Goal: Task Accomplishment & Management: Complete application form

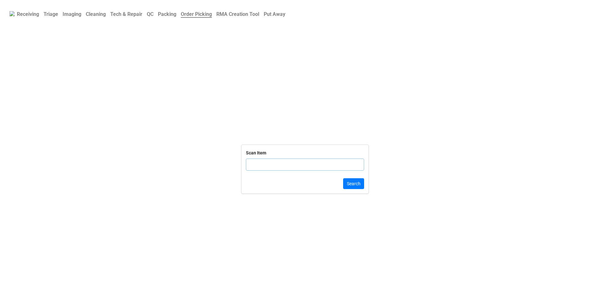
click at [153, 13] on b "QC" at bounding box center [150, 14] width 7 height 6
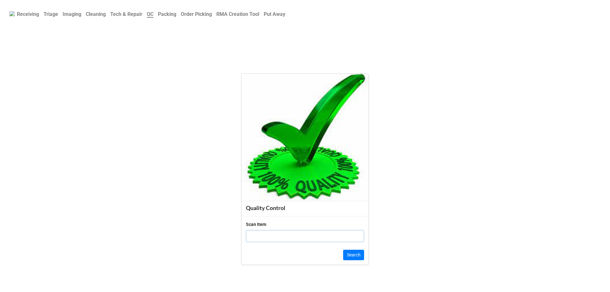
click at [262, 235] on input "text" at bounding box center [305, 236] width 118 height 12
type input "198638"
click button "Search" at bounding box center [353, 255] width 21 height 11
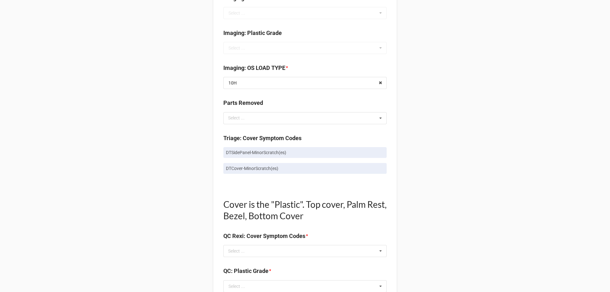
scroll to position [286, 0]
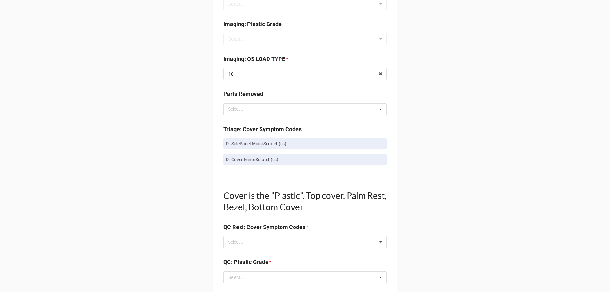
click at [255, 145] on p "DTSidePanel-MinorScratch(es)" at bounding box center [305, 143] width 158 height 6
copy p "DTSidePanel-MinorScratch(es)"
click at [255, 239] on div "Select ... No results found." at bounding box center [304, 242] width 163 height 12
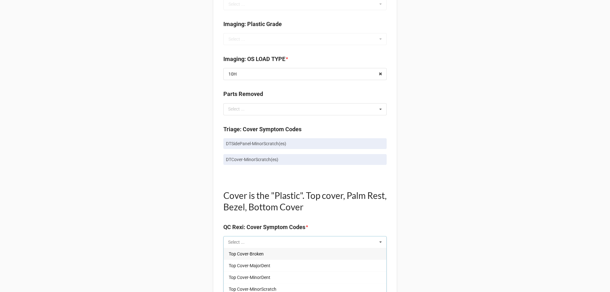
paste input "DTSidePanel-MinorScratch(es)"
type input "DTSidePanel-MinorScratch(es)"
click at [258, 258] on div "DTSidePanel-MinorScratch(es)" at bounding box center [305, 254] width 163 height 12
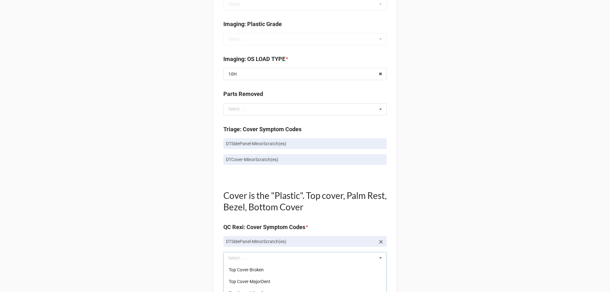
click at [195, 196] on div "Back Receiving Triage Imaging Cleaning Tech & Repair QC Packing Order Picking R…" at bounding box center [305, 269] width 610 height 1111
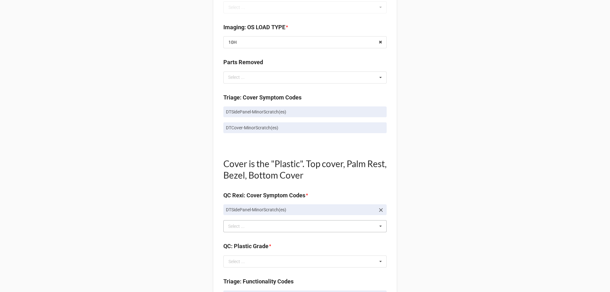
click at [241, 125] on p "DTCover-MinorScratch(es)" at bounding box center [305, 128] width 158 height 6
copy div "DTCover-MinorScratch(es)"
click at [239, 226] on div "Select ..." at bounding box center [239, 226] width 27 height 7
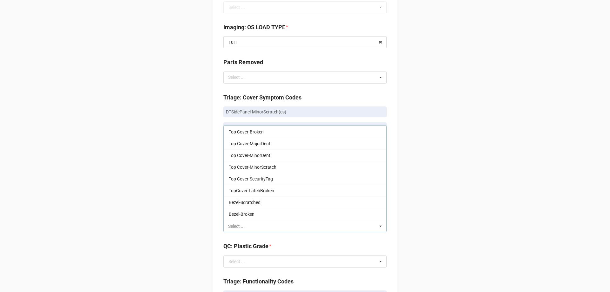
paste input "DTCover-MinorScratch(es)"
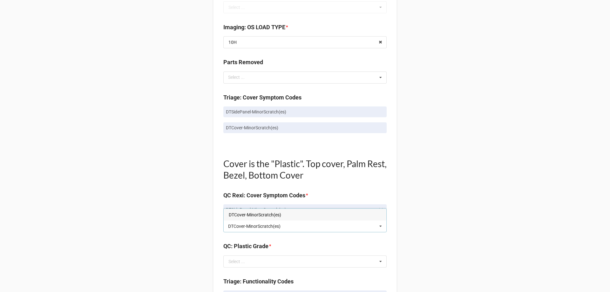
type input "DTCover-MinorScratch(es)"
click at [242, 213] on span "DTCover-MinorScratch(es)" at bounding box center [255, 214] width 52 height 5
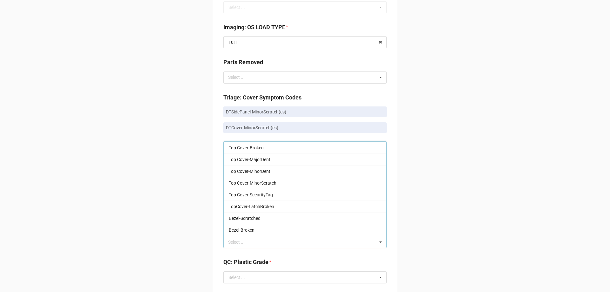
click at [171, 209] on div "Back Receiving Triage Imaging Cleaning Tech & Repair QC Packing Order Picking R…" at bounding box center [305, 245] width 610 height 1127
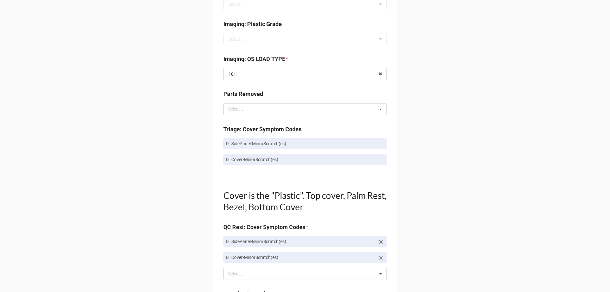
scroll to position [413, 0]
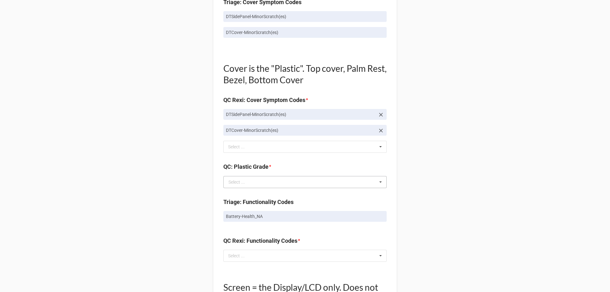
click at [235, 184] on div "Select ..." at bounding box center [236, 182] width 17 height 4
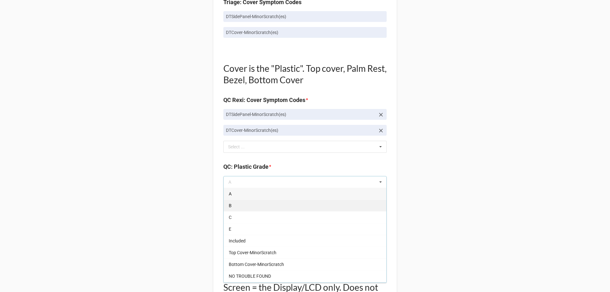
click at [233, 206] on div "B" at bounding box center [305, 205] width 163 height 12
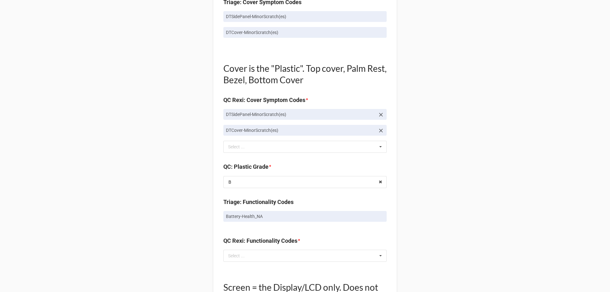
click at [194, 211] on div "Back Receiving Triage Imaging Cleaning Tech & Repair QC Packing Order Picking R…" at bounding box center [305, 150] width 610 height 1127
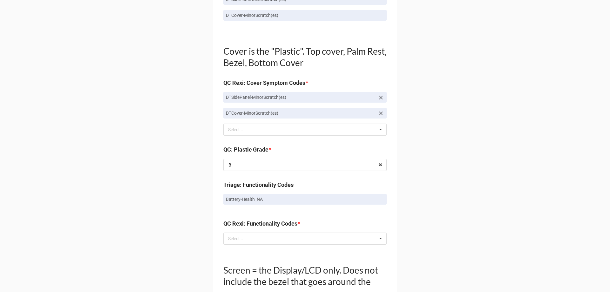
scroll to position [445, 0]
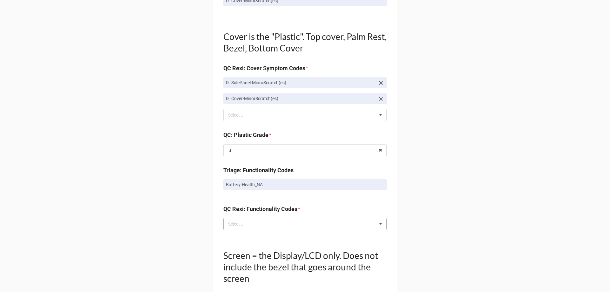
click at [230, 221] on div "Select ..." at bounding box center [239, 223] width 27 height 7
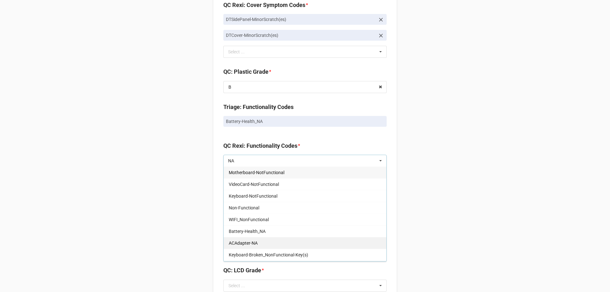
scroll to position [508, 0]
type input "NA"
drag, startPoint x: 247, startPoint y: 230, endPoint x: 201, endPoint y: 220, distance: 47.7
click at [247, 229] on span "Battery-Health_NA" at bounding box center [247, 230] width 37 height 5
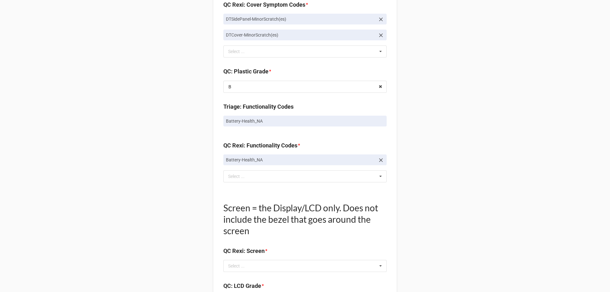
click at [191, 213] on div "Back Receiving Triage Imaging Cleaning Tech & Repair QC Packing Order Picking R…" at bounding box center [305, 63] width 610 height 1143
click at [232, 265] on div "Select ..." at bounding box center [239, 265] width 27 height 7
type input "NO"
click at [235, 279] on span "NO TROUBLE FOUND" at bounding box center [250, 277] width 42 height 5
click at [195, 261] on div "Back Receiving Triage Imaging Cleaning Tech & Repair QC Packing Order Picking R…" at bounding box center [305, 71] width 610 height 1159
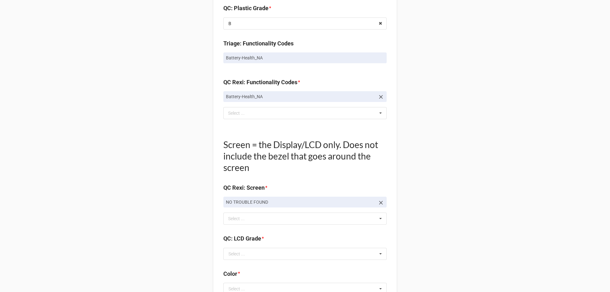
scroll to position [572, 0]
click at [237, 252] on div "Select ..." at bounding box center [236, 253] width 17 height 4
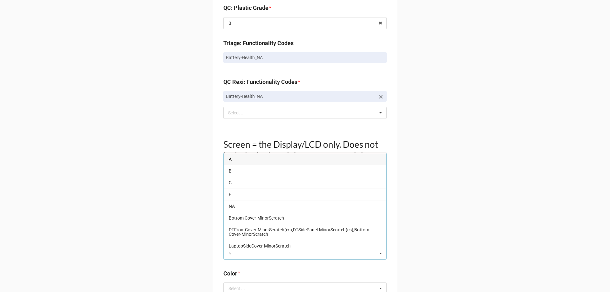
click at [231, 161] on div "A" at bounding box center [305, 159] width 163 height 12
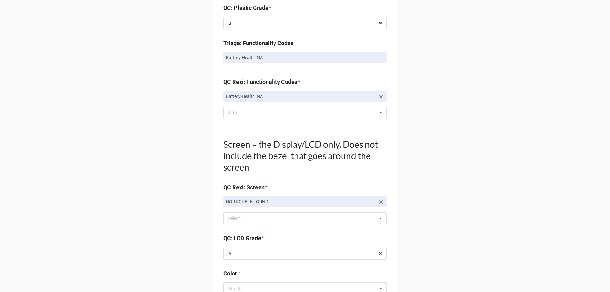
click at [179, 186] on div "Back Receiving Triage Imaging Cleaning Tech & Repair QC Packing Order Picking R…" at bounding box center [305, 7] width 610 height 1159
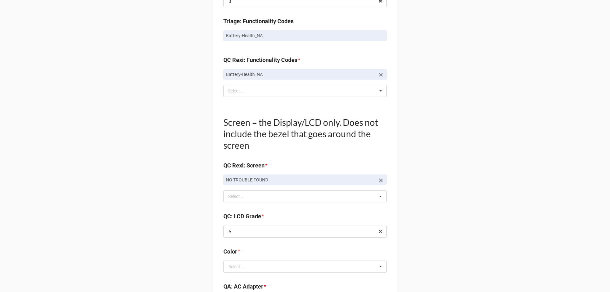
scroll to position [667, 0]
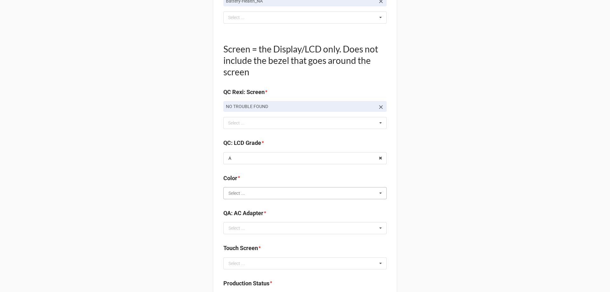
click at [244, 194] on input "text" at bounding box center [305, 192] width 163 height 11
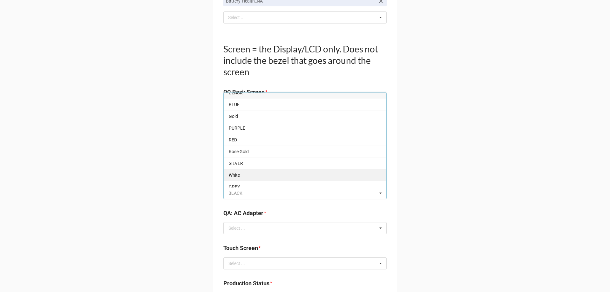
scroll to position [11, 0]
drag, startPoint x: 237, startPoint y: 186, endPoint x: 185, endPoint y: 197, distance: 53.8
click at [237, 186] on div "GREY" at bounding box center [305, 182] width 163 height 12
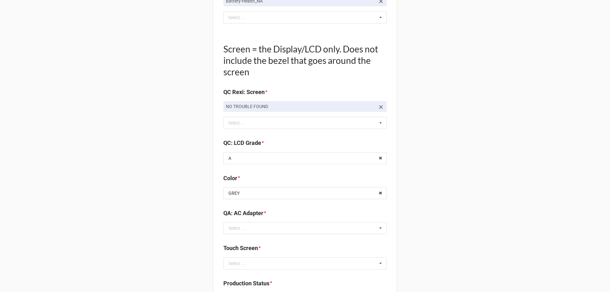
click at [228, 230] on div "Select ..." at bounding box center [236, 228] width 17 height 4
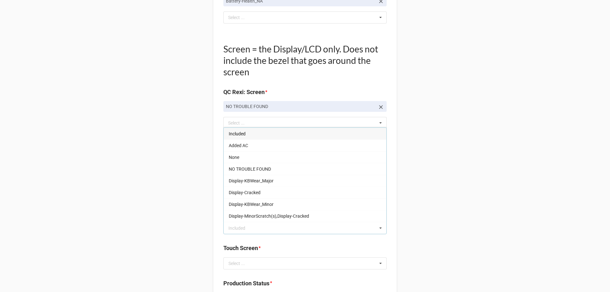
click at [229, 132] on span "Included" at bounding box center [237, 133] width 17 height 5
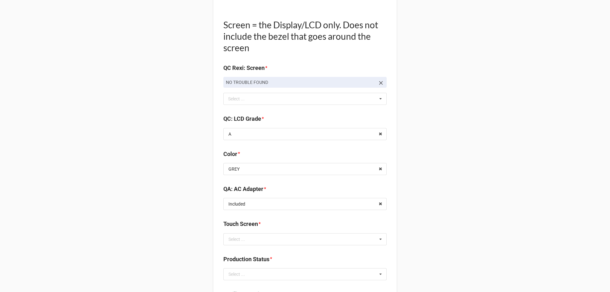
scroll to position [731, 0]
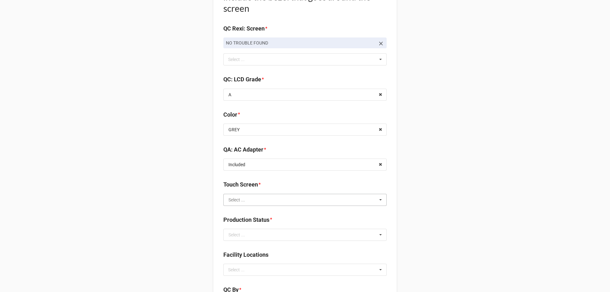
click at [244, 200] on input "text" at bounding box center [305, 199] width 163 height 11
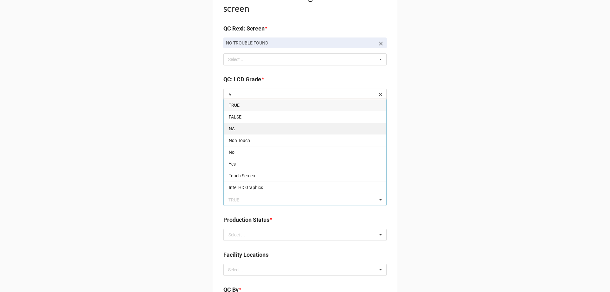
click at [234, 130] on div "NA" at bounding box center [305, 129] width 163 height 12
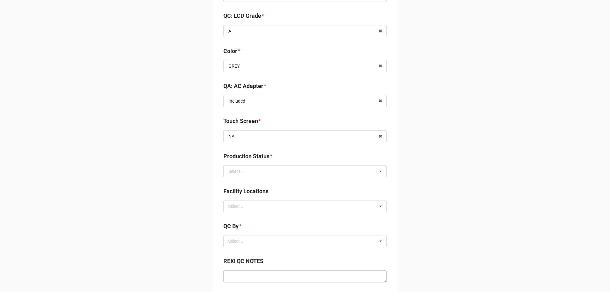
scroll to position [826, 0]
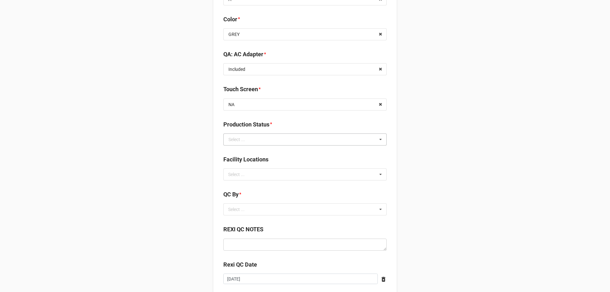
click at [240, 141] on div "Select ..." at bounding box center [236, 139] width 17 height 4
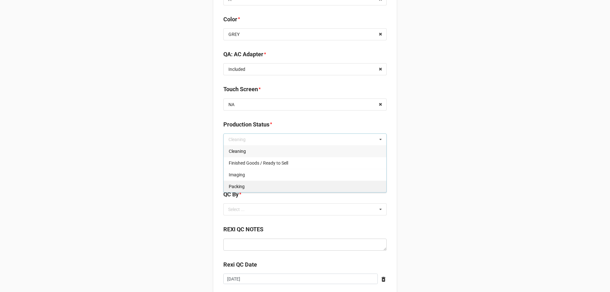
click at [239, 188] on span "Packing" at bounding box center [237, 186] width 16 height 5
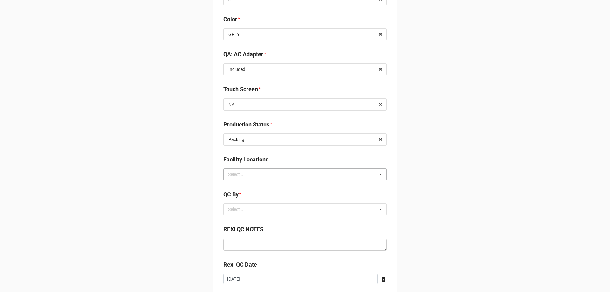
click at [236, 176] on div "Select ..." at bounding box center [239, 174] width 27 height 7
type input "RE"
click at [237, 188] on span "RECV.DLL.PROCESSING" at bounding box center [253, 186] width 48 height 5
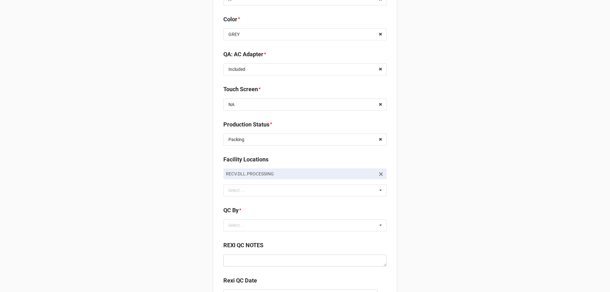
click at [256, 223] on div "Select ... No results found." at bounding box center [304, 225] width 163 height 12
click at [243, 238] on div "CarlosH" at bounding box center [305, 237] width 163 height 12
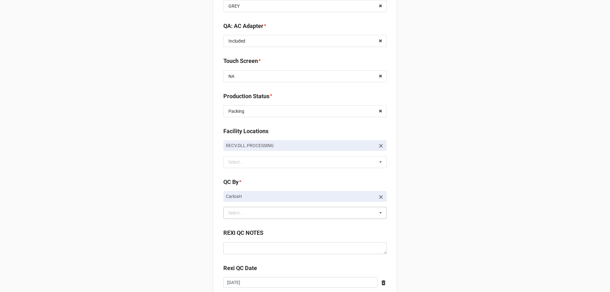
scroll to position [898, 0]
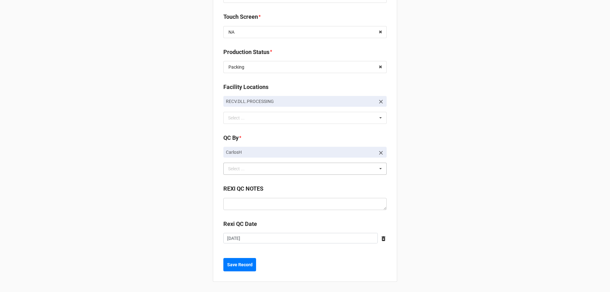
click at [228, 262] on b "Save Record" at bounding box center [239, 264] width 25 height 7
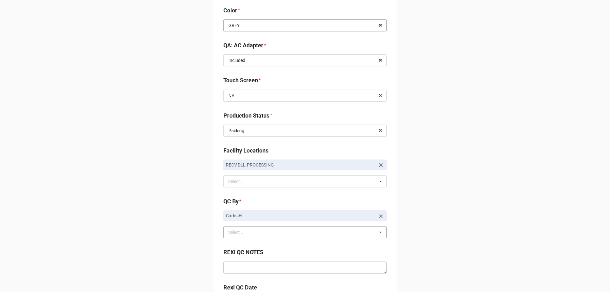
scroll to position [0, 0]
